Goal: Task Accomplishment & Management: Manage account settings

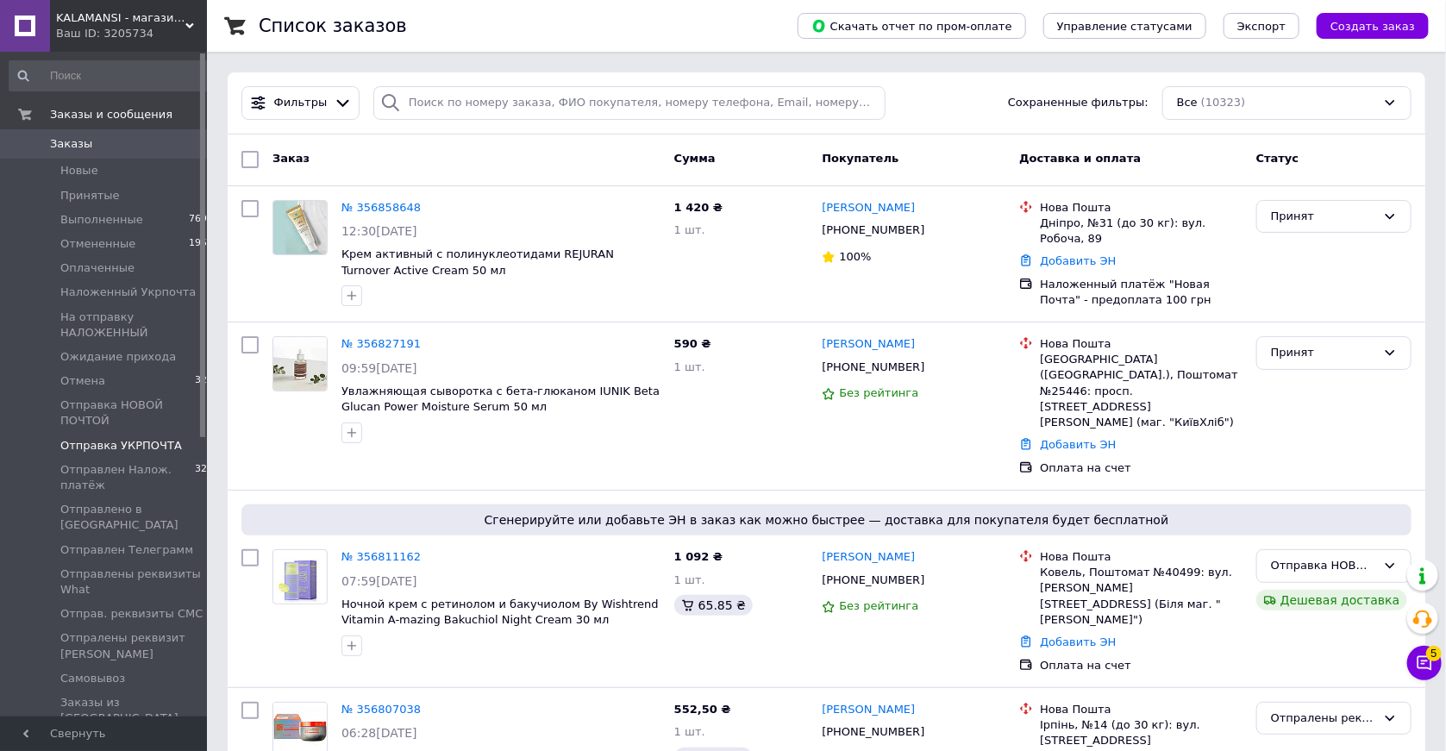
click at [79, 447] on span "Отправка УКРПОЧТА" at bounding box center [121, 446] width 122 height 16
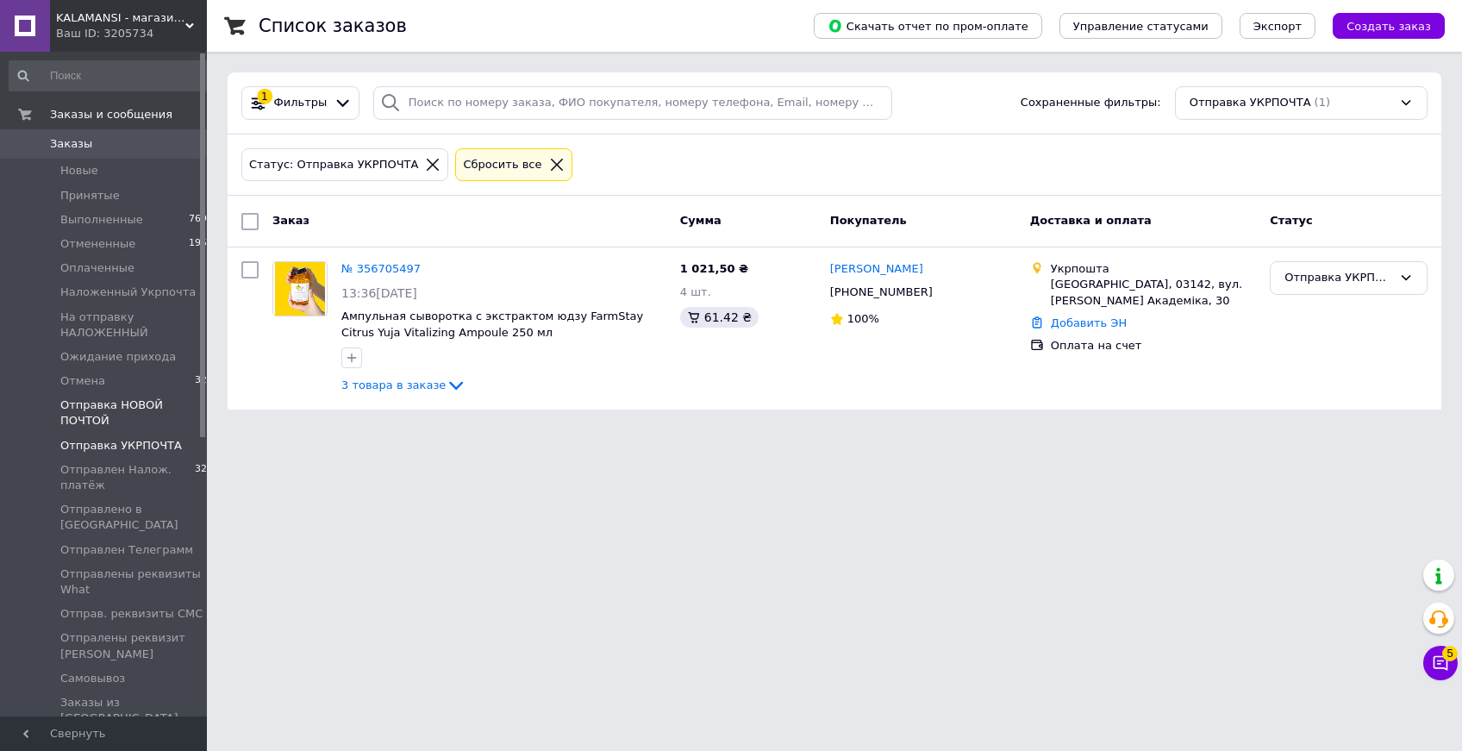
click at [92, 408] on span "Отправка НОВОЙ ПОЧТОЙ" at bounding box center [133, 413] width 147 height 31
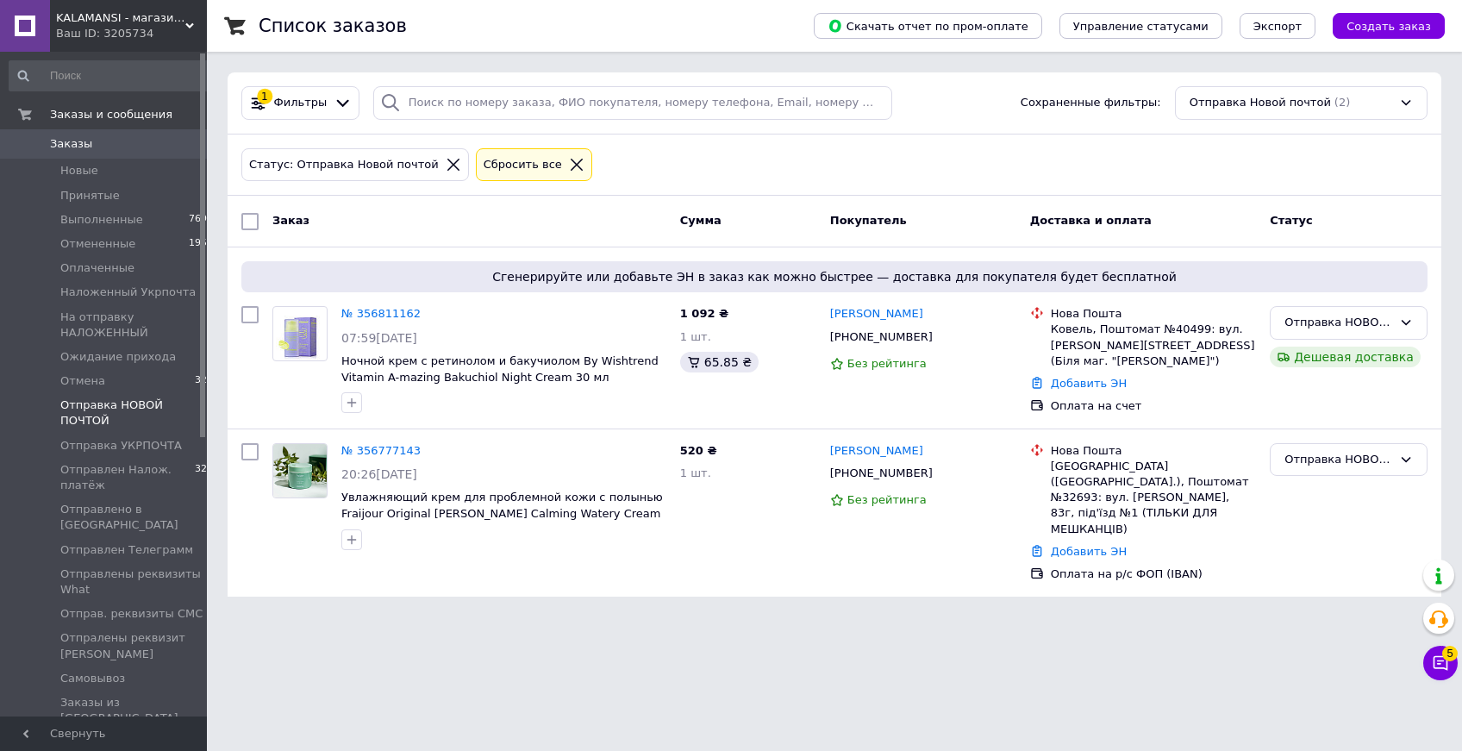
click at [113, 145] on span "Заказы" at bounding box center [105, 144] width 110 height 16
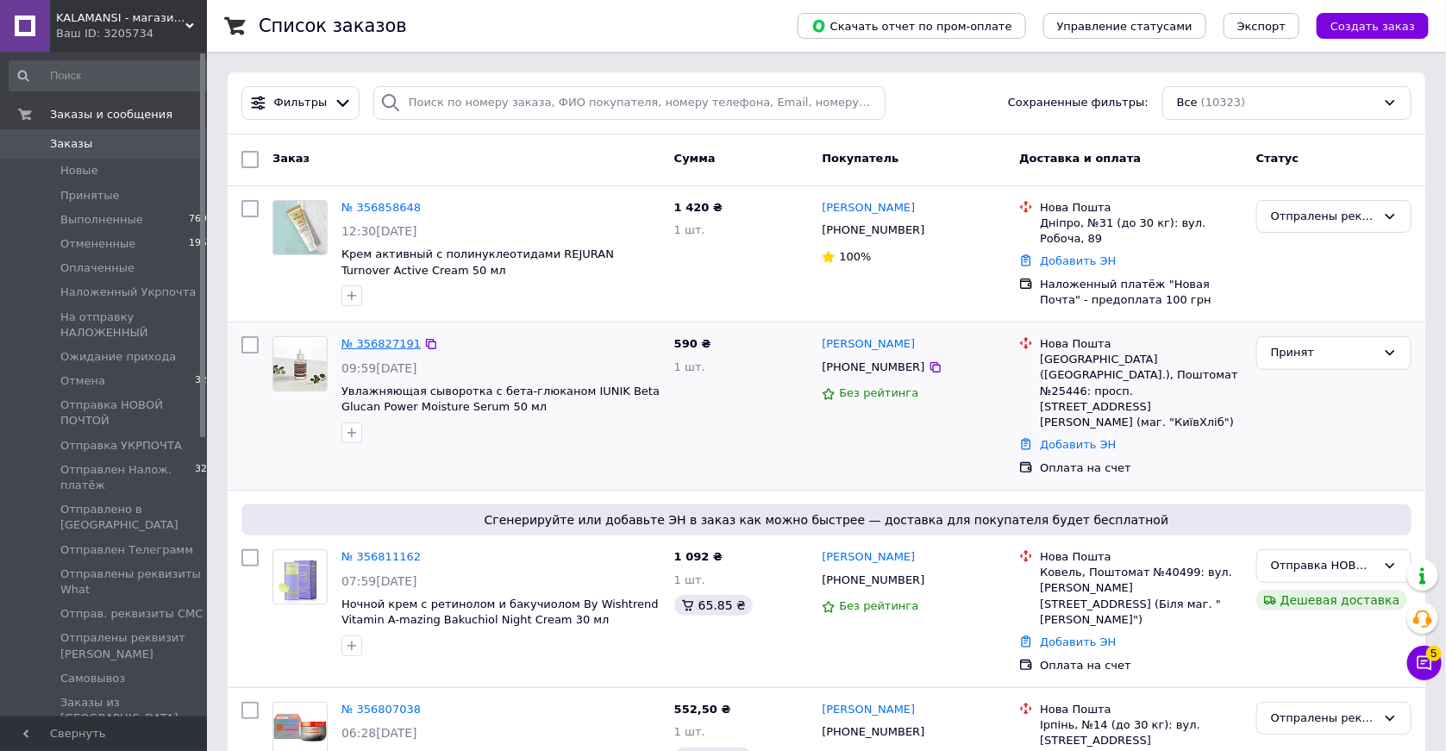
click at [391, 339] on link "№ 356827191" at bounding box center [380, 343] width 79 height 13
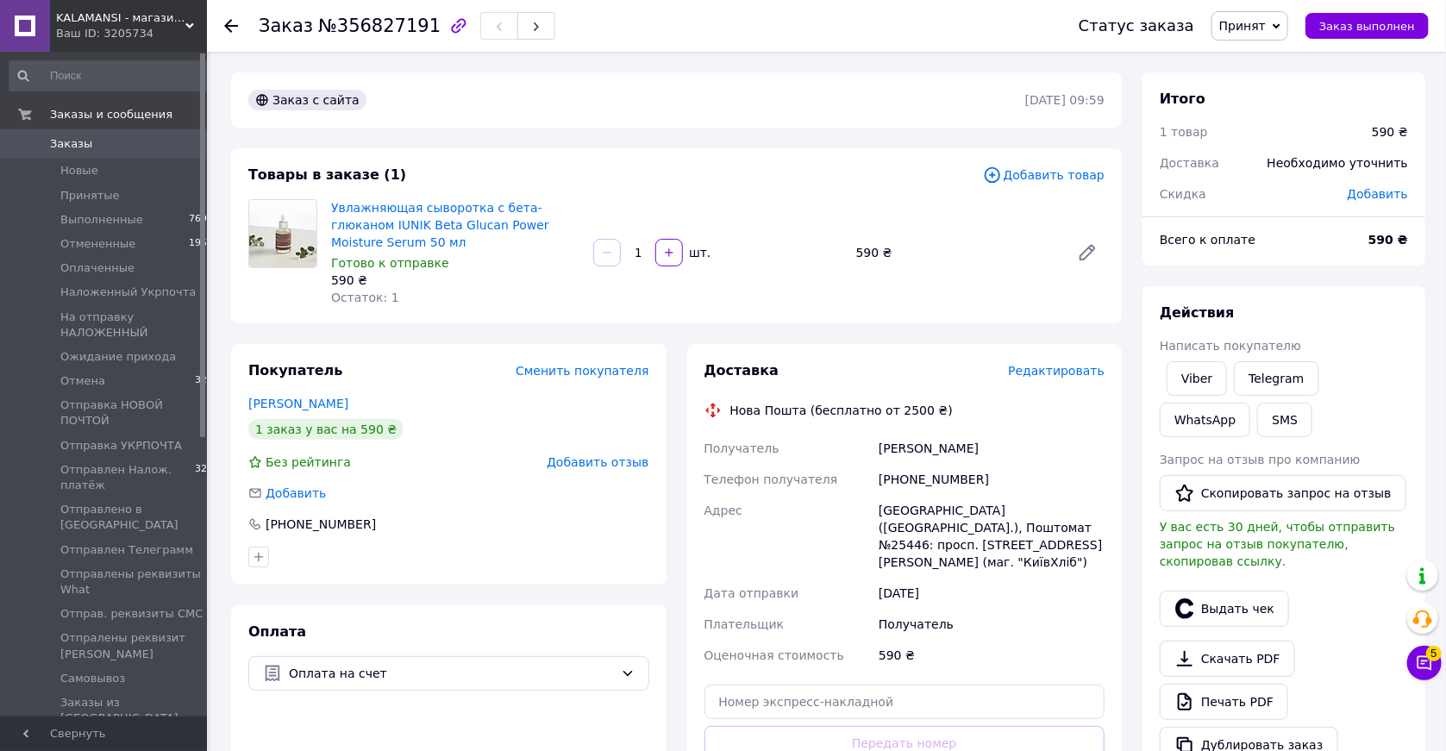
drag, startPoint x: 1279, startPoint y: 27, endPoint x: 1296, endPoint y: 55, distance: 33.3
click at [1277, 27] on span "Принят" at bounding box center [1250, 25] width 77 height 29
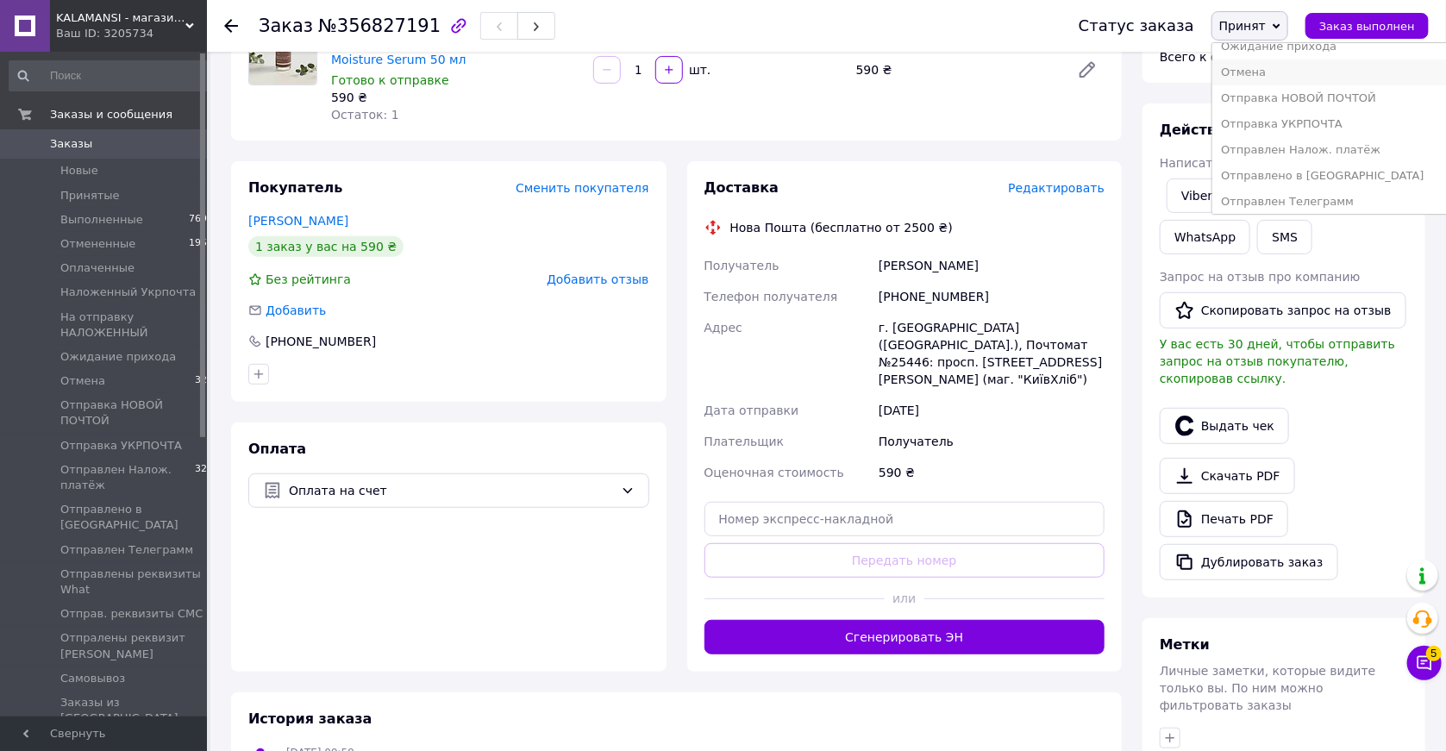
scroll to position [85, 0]
click at [1289, 153] on li "Отправка НОВОЙ ПОЧТОЙ" at bounding box center [1331, 157] width 239 height 26
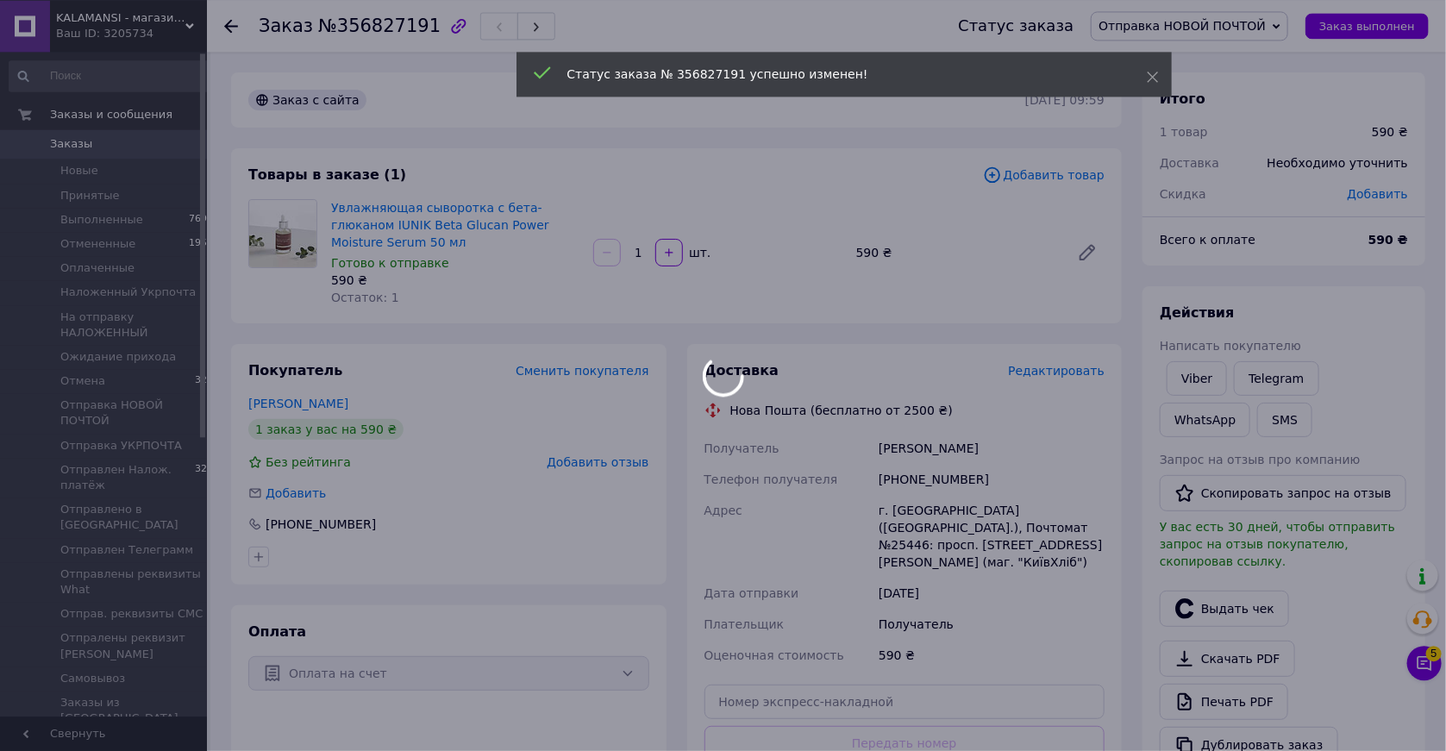
scroll to position [0, 0]
